Goal: Browse casually

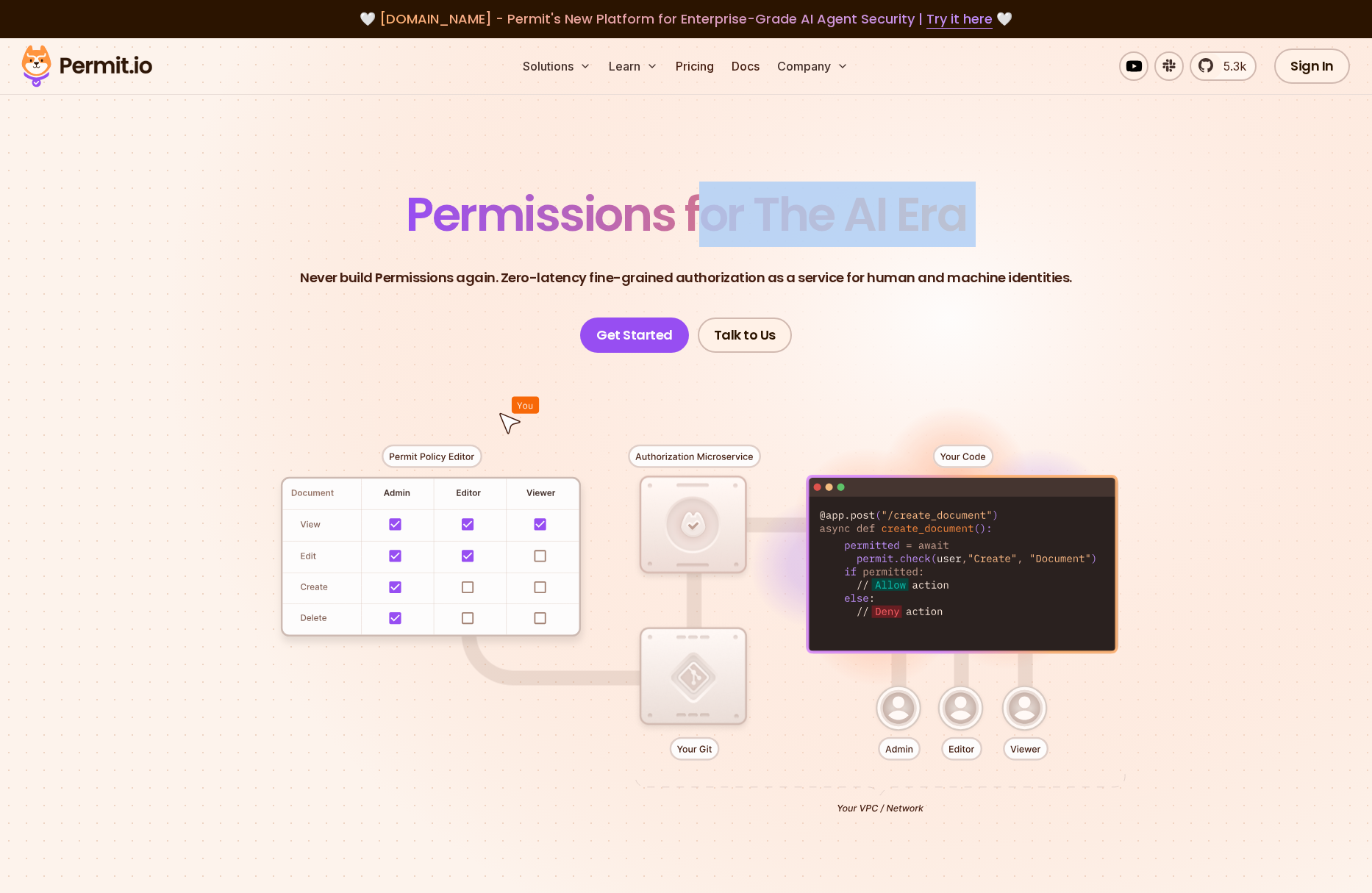
drag, startPoint x: 693, startPoint y: 198, endPoint x: 1057, endPoint y: 208, distance: 364.1
click at [1057, 208] on header "Permissions for The AI Era Never build Permissions again. Zero-latency fine-gra…" at bounding box center [686, 271] width 1029 height 162
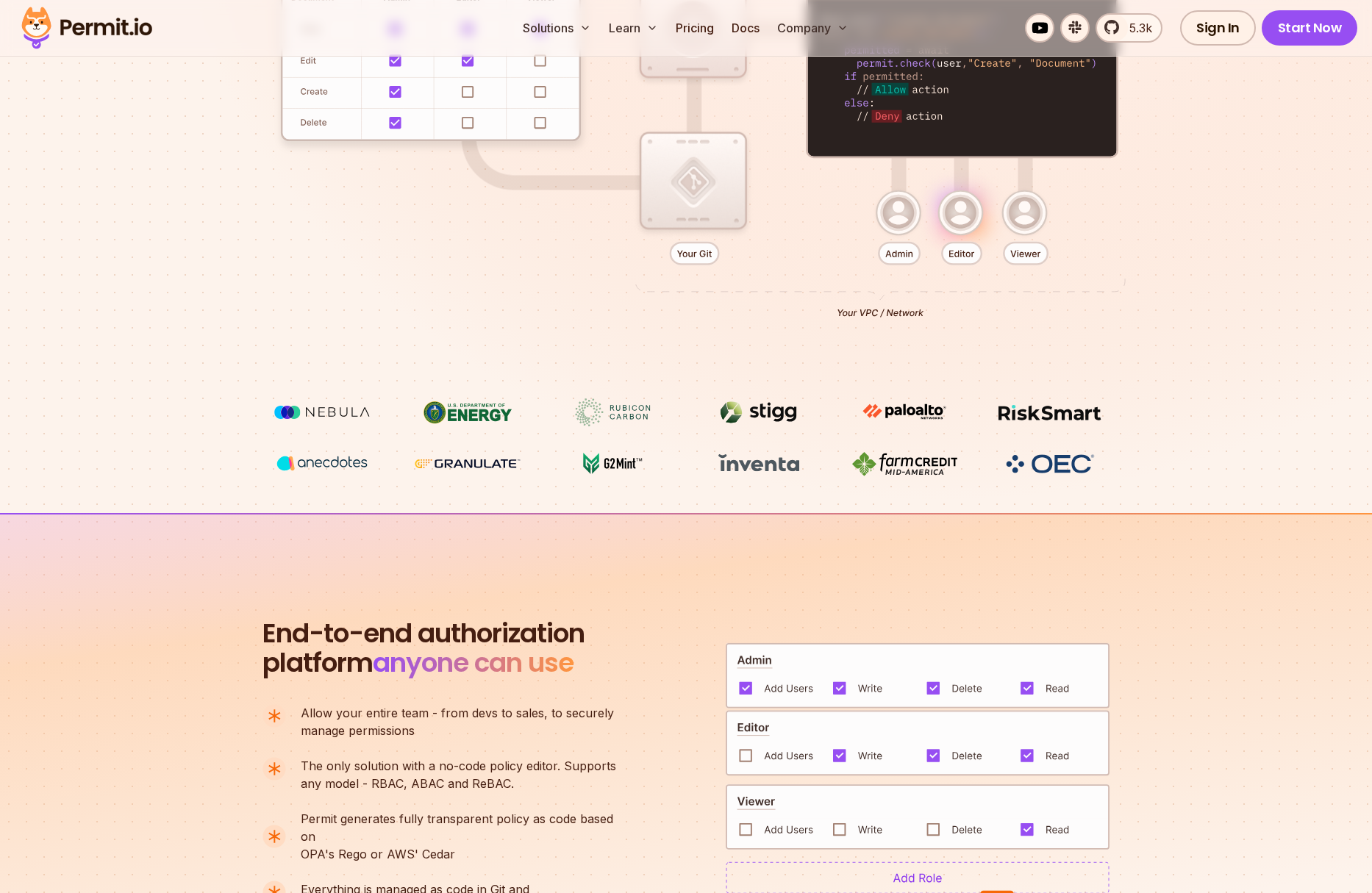
scroll to position [582, 0]
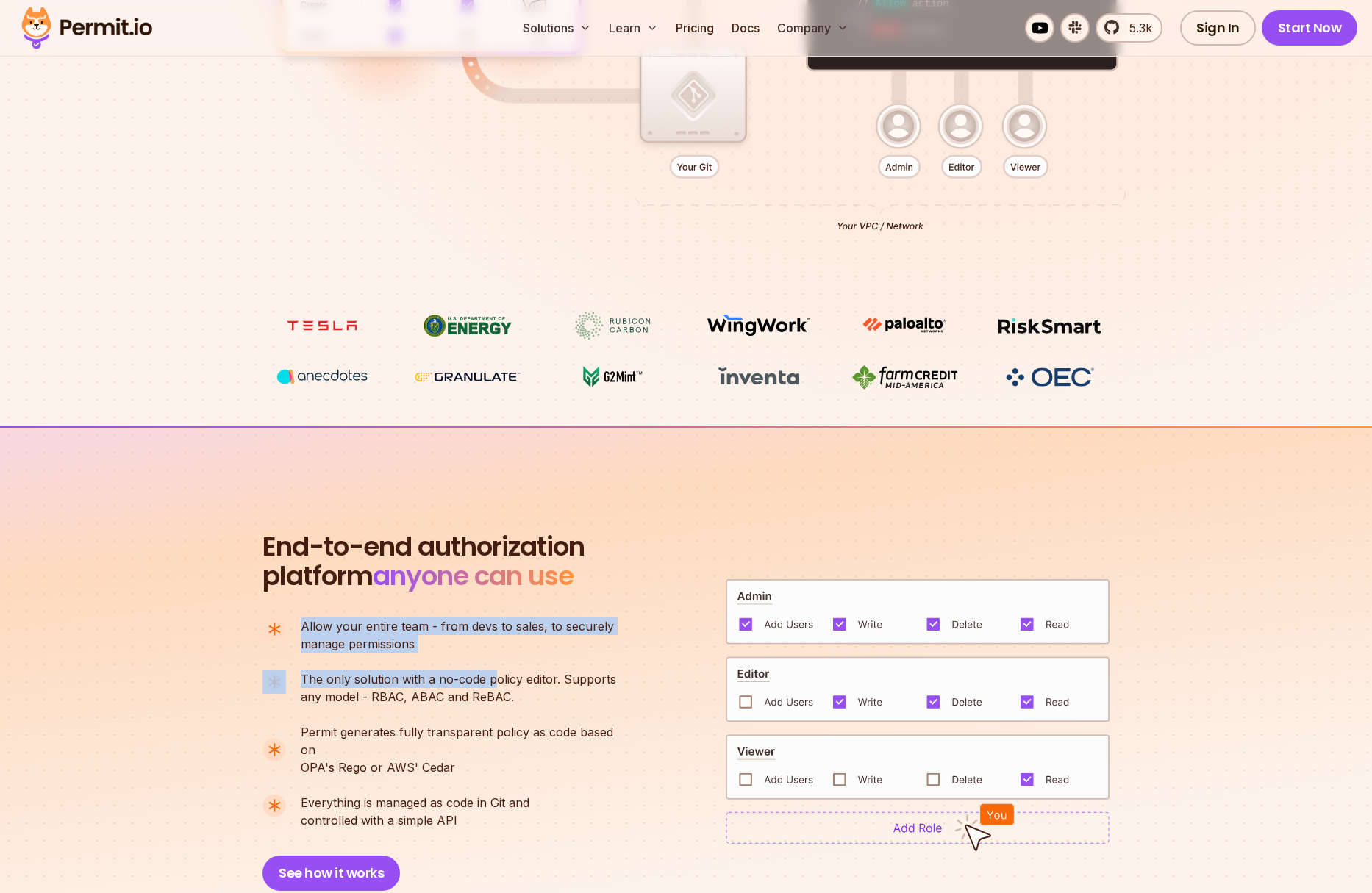
drag, startPoint x: 295, startPoint y: 630, endPoint x: 490, endPoint y: 685, distance: 202.6
click at [490, 685] on ul "Allow your entire team - from devs to sales, to securely manage permissions The…" at bounding box center [445, 723] width 367 height 212
click at [490, 685] on span "The only solution with a no-code policy editor. Supports" at bounding box center [458, 679] width 315 height 18
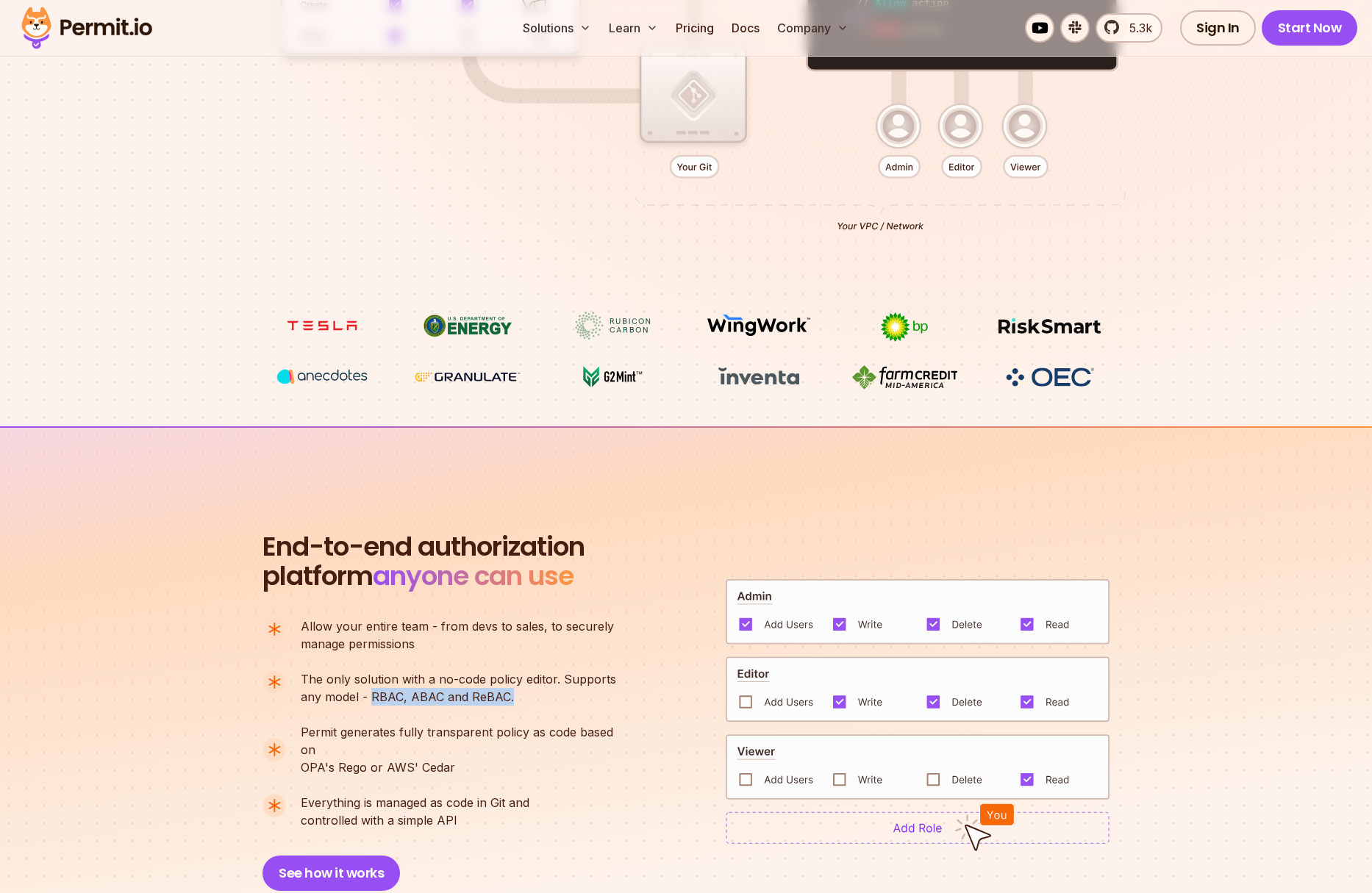
drag, startPoint x: 519, startPoint y: 700, endPoint x: 372, endPoint y: 695, distance: 147.1
click at [371, 699] on p "The only solution with a no-code policy editor. Supports any model - RBAC, ABAC…" at bounding box center [458, 688] width 315 height 35
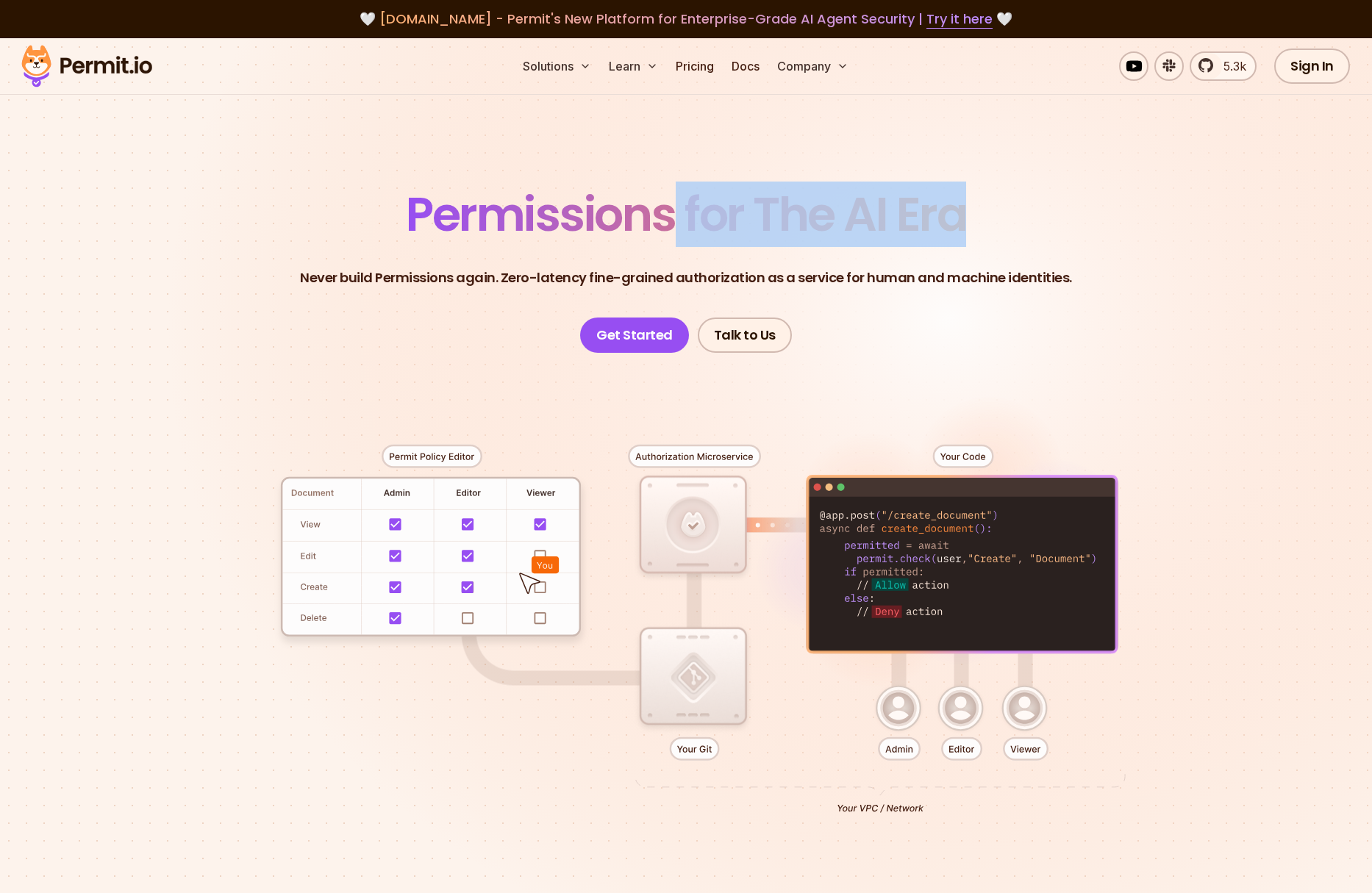
drag, startPoint x: 670, startPoint y: 215, endPoint x: 961, endPoint y: 219, distance: 291.0
click at [962, 219] on span "Permissions for The AI Era" at bounding box center [686, 215] width 560 height 65
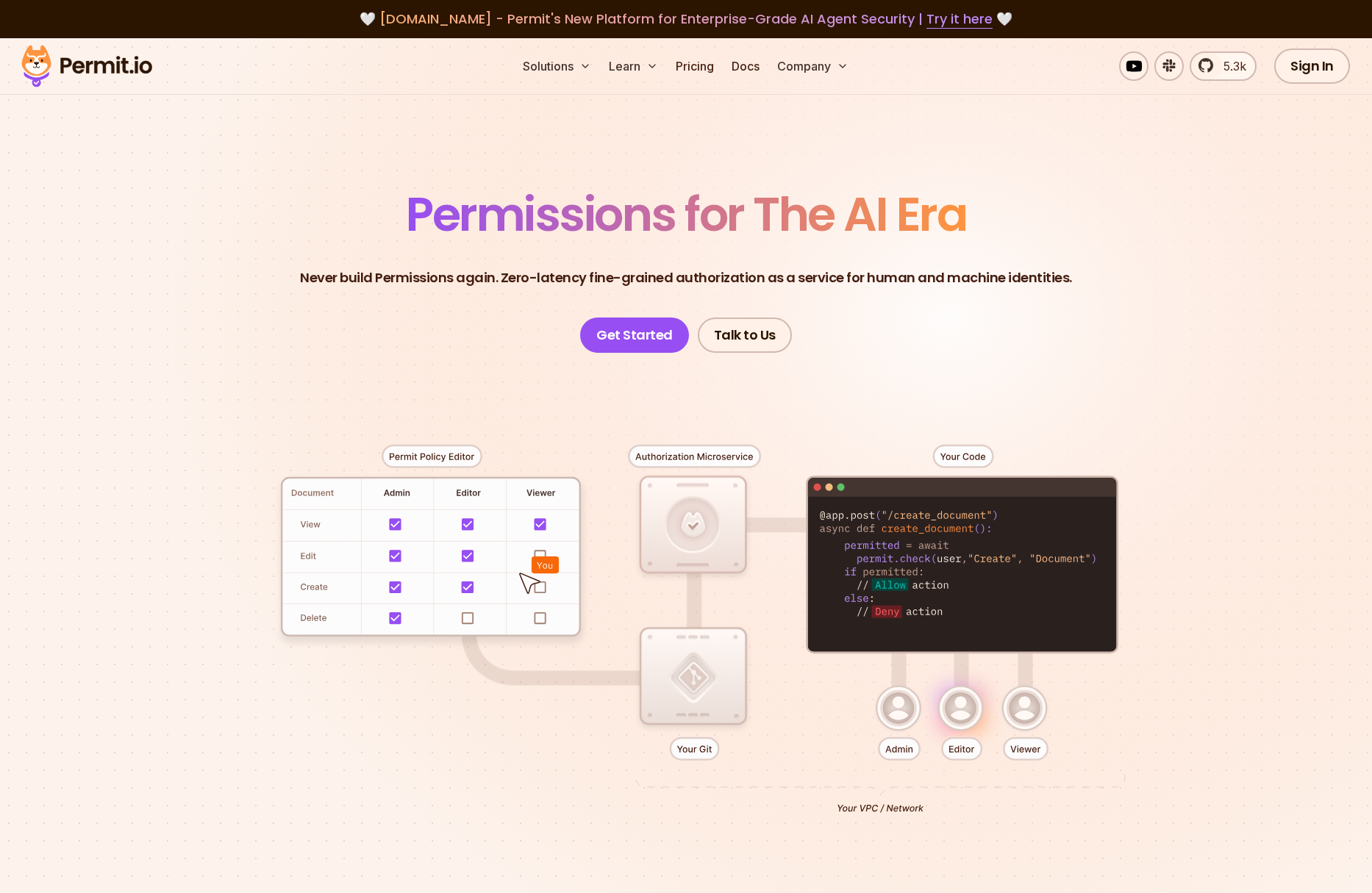
click at [770, 257] on header "Permissions for The AI Era Never build Permissions again. Zero-latency fine-gra…" at bounding box center [686, 271] width 1029 height 162
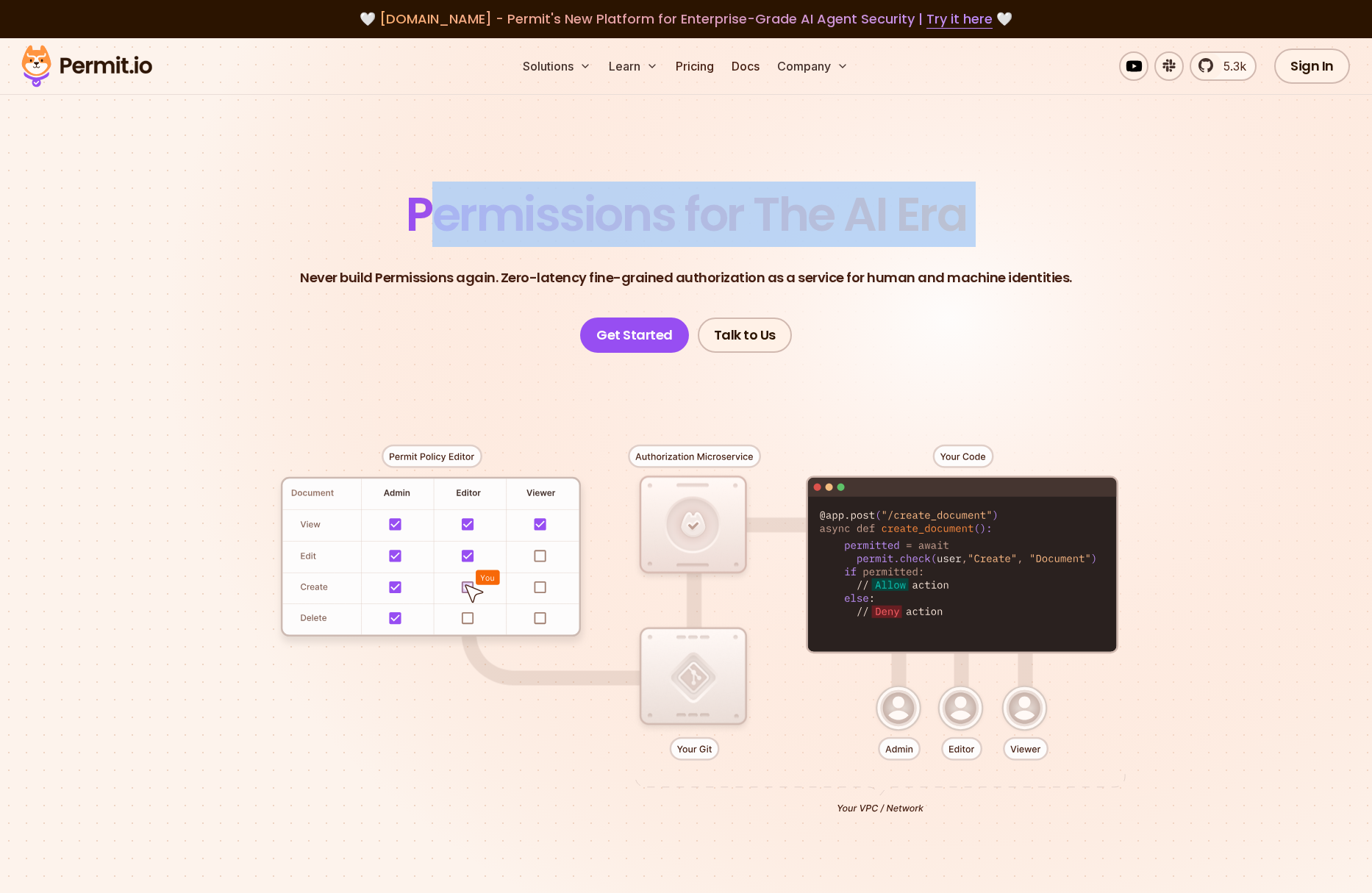
drag, startPoint x: 424, startPoint y: 217, endPoint x: 1029, endPoint y: 226, distance: 605.1
click at [1029, 226] on header "Permissions for The AI Era Never build Permissions again. Zero-latency fine-gra…" at bounding box center [686, 271] width 1029 height 162
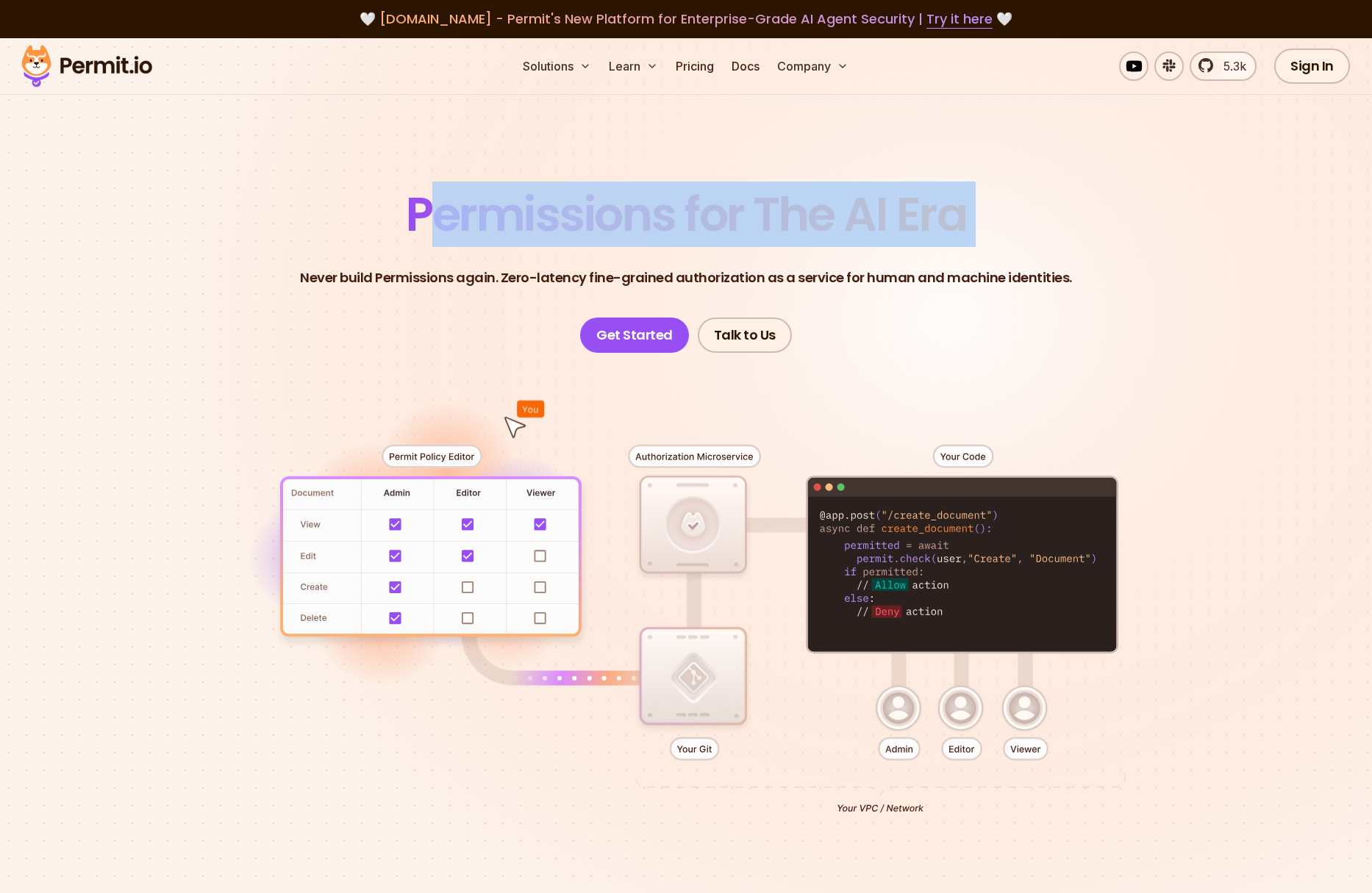
drag, startPoint x: 1029, startPoint y: 226, endPoint x: 423, endPoint y: 230, distance: 606.0
click at [423, 230] on header "Permissions for The AI Era Never build Permissions again. Zero-latency fine-gra…" at bounding box center [686, 271] width 1029 height 162
